Goal: Book appointment/travel/reservation

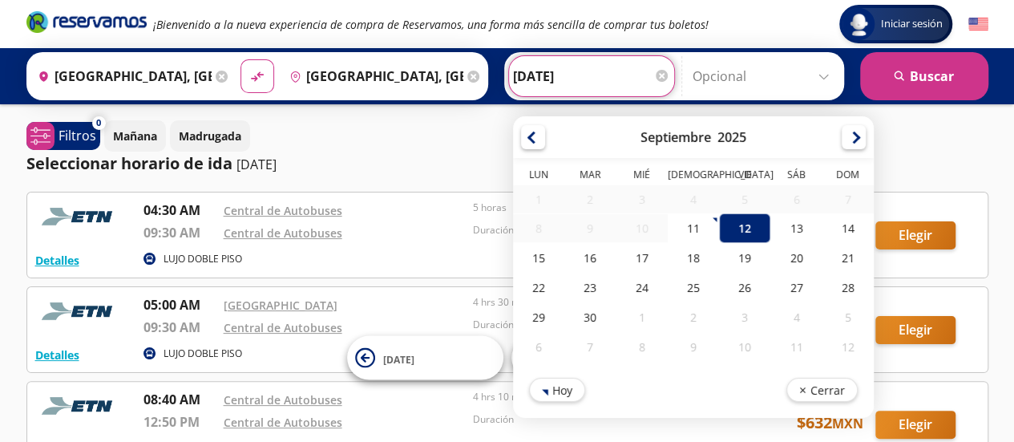
click at [537, 71] on input "[DATE]" at bounding box center [591, 76] width 157 height 40
click at [680, 229] on div "11" at bounding box center [692, 228] width 51 height 30
type input "[DATE]"
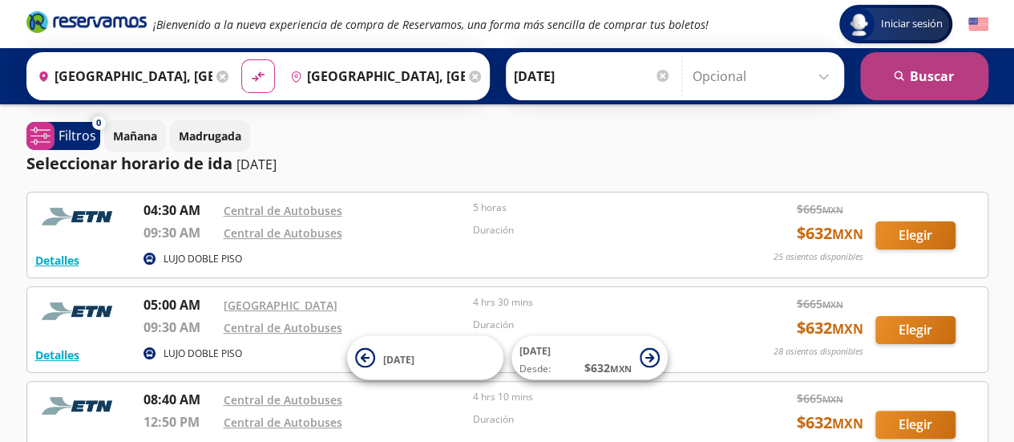
click at [920, 73] on button "search [GEOGRAPHIC_DATA]" at bounding box center [924, 76] width 128 height 48
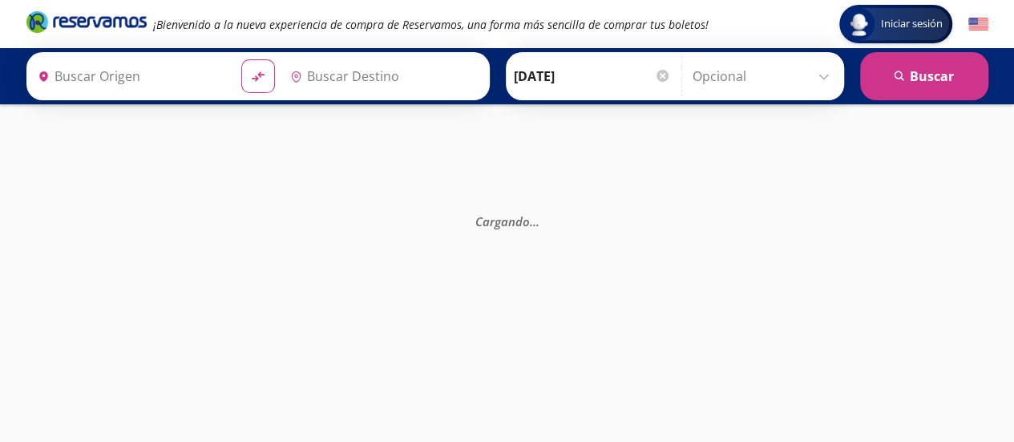
type input "[GEOGRAPHIC_DATA], [GEOGRAPHIC_DATA][PERSON_NAME]"
type input "[GEOGRAPHIC_DATA], [GEOGRAPHIC_DATA]"
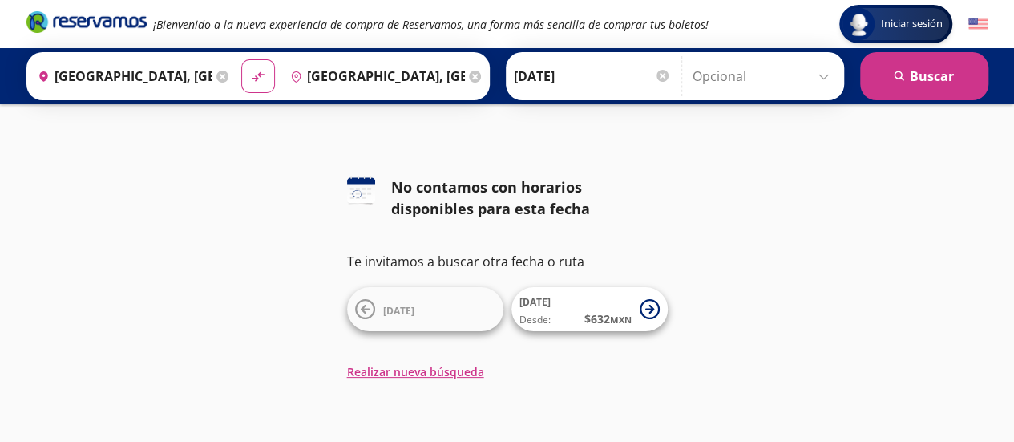
click at [550, 78] on input "[DATE]" at bounding box center [592, 76] width 157 height 40
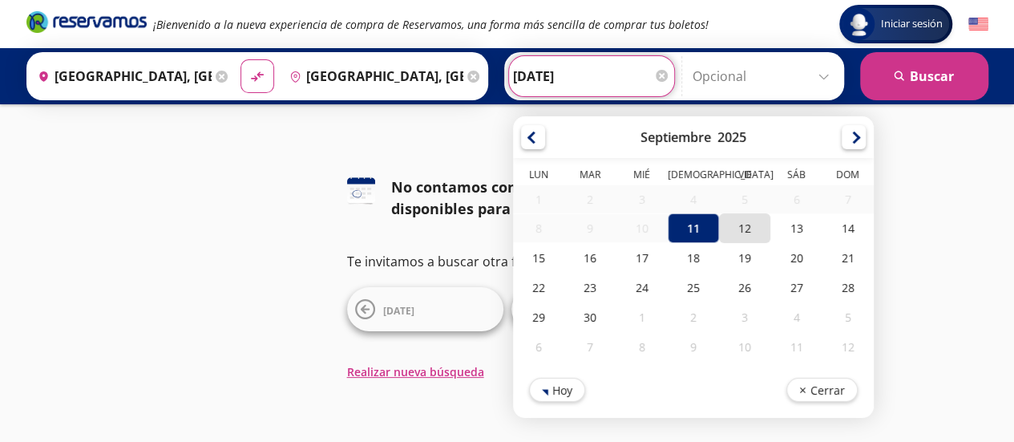
click at [734, 236] on div "12" at bounding box center [744, 228] width 51 height 30
type input "[DATE]"
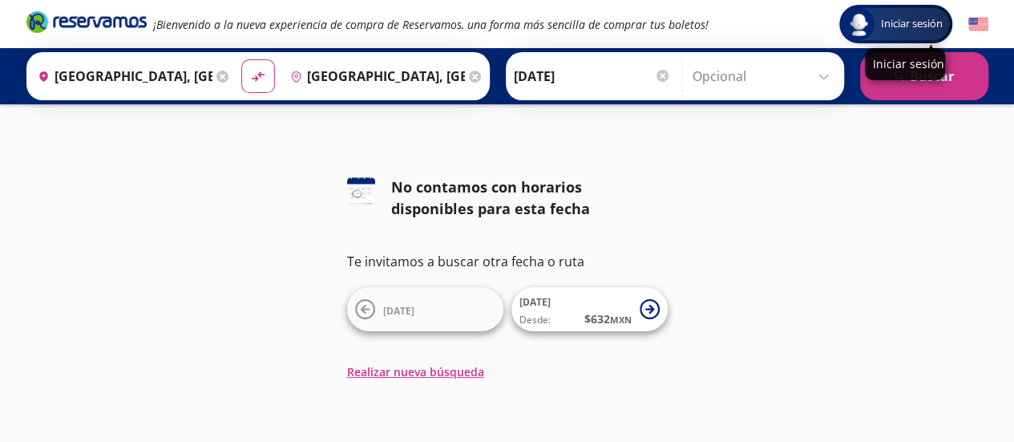
click at [916, 71] on div "Iniciar sesión" at bounding box center [905, 64] width 80 height 32
click at [934, 75] on div "Iniciar sesión" at bounding box center [905, 64] width 80 height 32
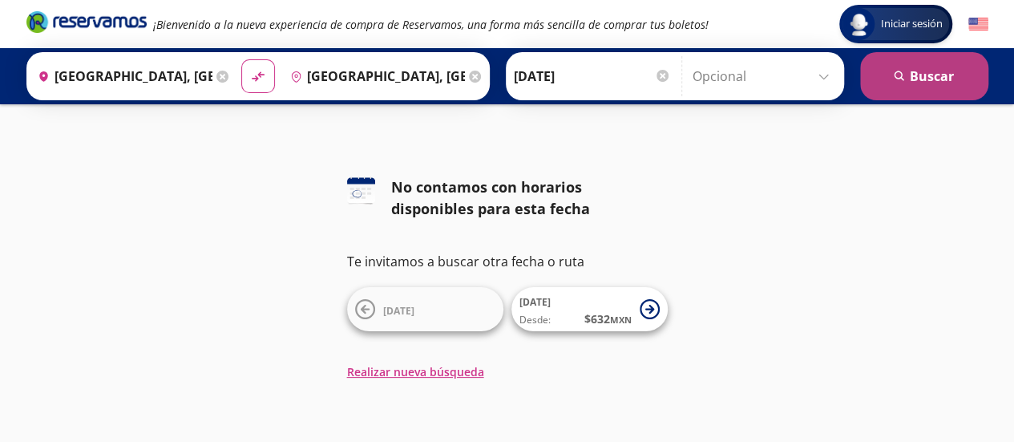
click at [966, 83] on button "search [GEOGRAPHIC_DATA]" at bounding box center [924, 76] width 128 height 48
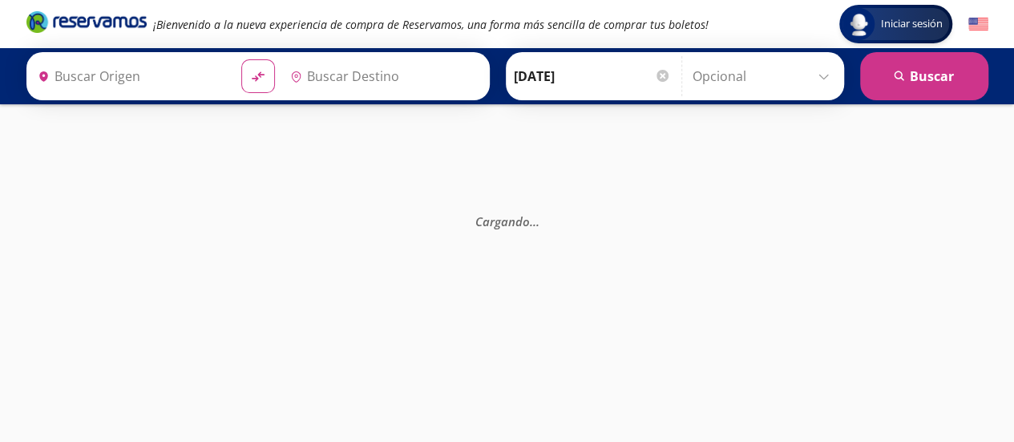
type input "[GEOGRAPHIC_DATA], [GEOGRAPHIC_DATA]"
type input "[GEOGRAPHIC_DATA], [GEOGRAPHIC_DATA][PERSON_NAME]"
type input "[GEOGRAPHIC_DATA], [GEOGRAPHIC_DATA]"
type input "[GEOGRAPHIC_DATA], [GEOGRAPHIC_DATA][PERSON_NAME]"
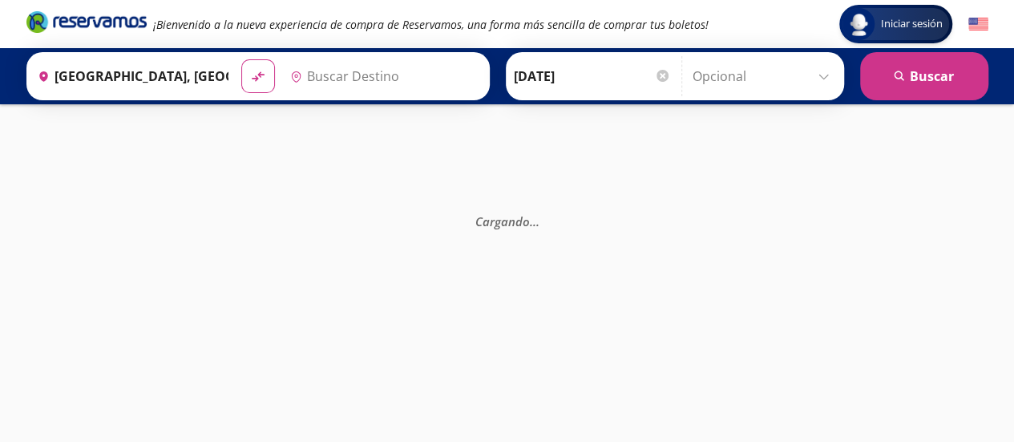
type input "[GEOGRAPHIC_DATA], [GEOGRAPHIC_DATA]"
